Goal: Task Accomplishment & Management: Manage account settings

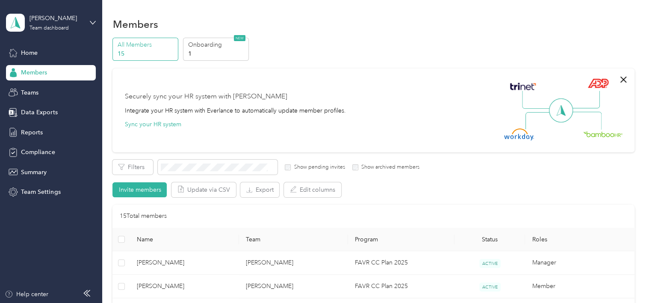
scroll to position [299, 0]
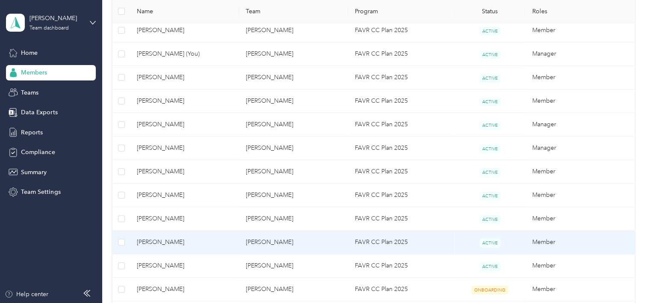
scroll to position [256, 0]
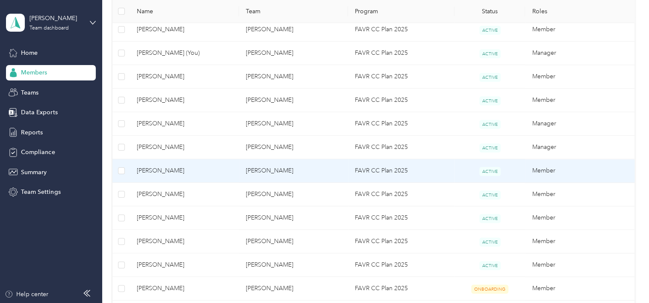
click at [182, 170] on span "[PERSON_NAME]" at bounding box center [184, 170] width 95 height 9
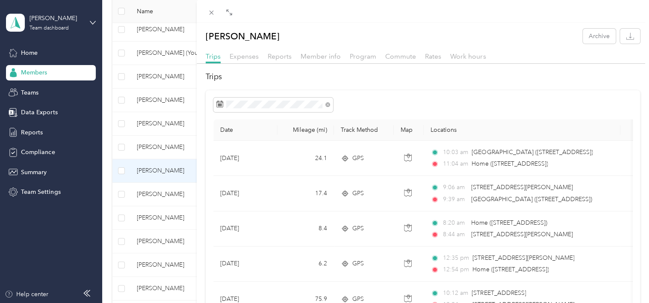
click at [152, 72] on div "[PERSON_NAME] Archive Trips Expenses Reports Member info Program Commute Rates …" at bounding box center [324, 151] width 649 height 303
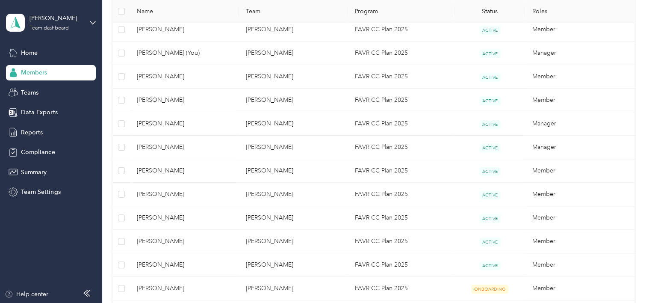
click at [152, 76] on div at bounding box center [324, 151] width 649 height 303
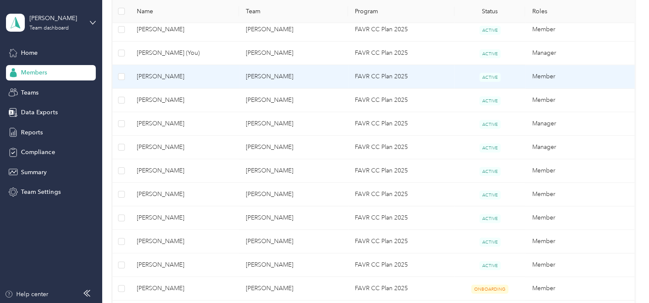
click at [153, 76] on span "[PERSON_NAME]" at bounding box center [184, 76] width 95 height 9
